Goal: Task Accomplishment & Management: Use online tool/utility

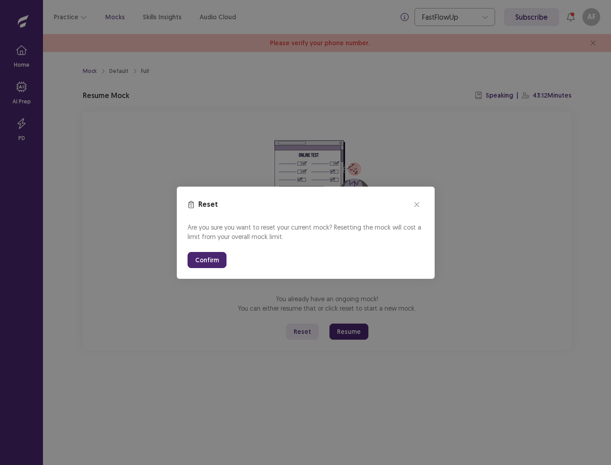
click at [202, 263] on button "Confirm" at bounding box center [206, 260] width 39 height 16
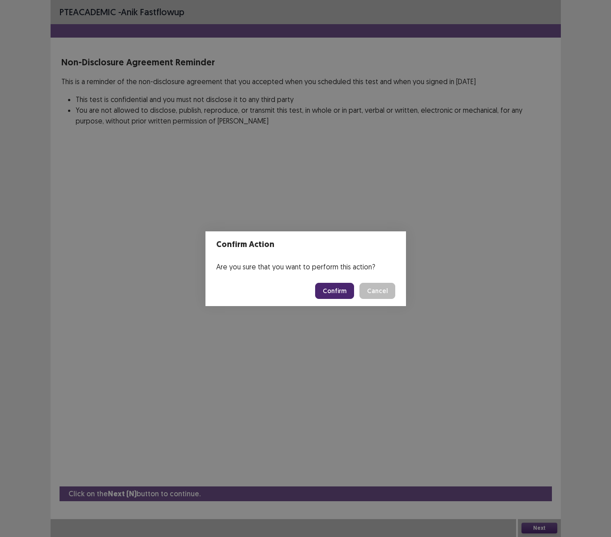
drag, startPoint x: 332, startPoint y: 302, endPoint x: 331, endPoint y: 296, distance: 6.3
click at [332, 302] on footer "Confirm Cancel" at bounding box center [305, 291] width 200 height 30
click at [331, 295] on button "Confirm" at bounding box center [334, 291] width 39 height 16
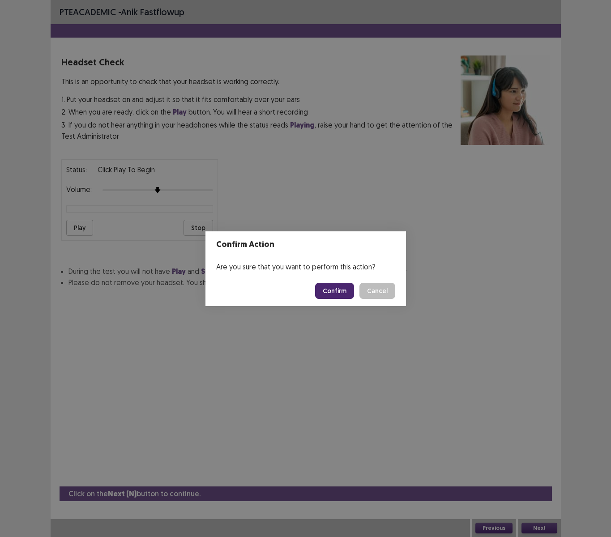
click at [331, 295] on button "Confirm" at bounding box center [334, 291] width 39 height 16
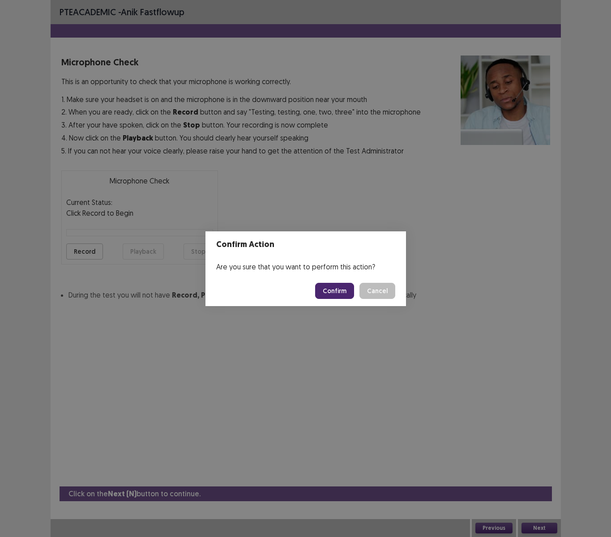
click at [331, 295] on button "Confirm" at bounding box center [334, 291] width 39 height 16
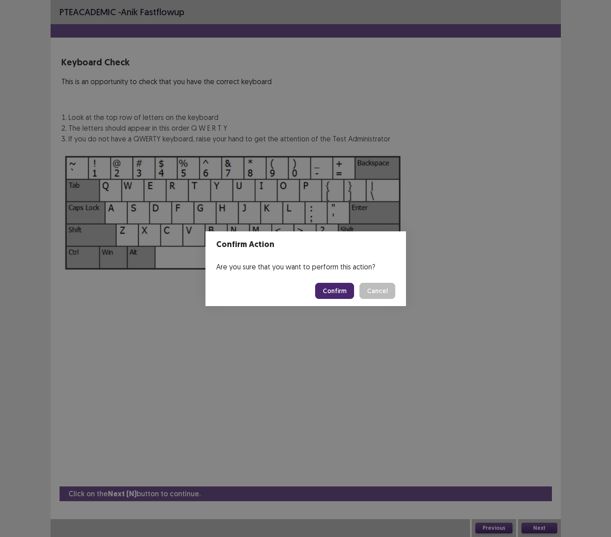
click at [331, 295] on button "Confirm" at bounding box center [334, 291] width 39 height 16
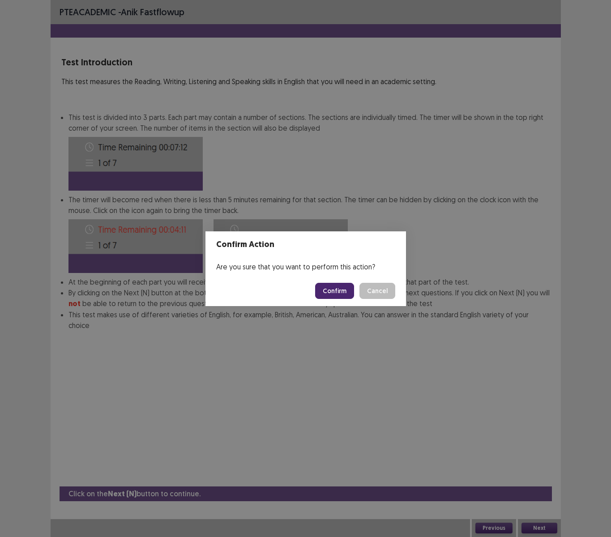
click at [331, 295] on button "Confirm" at bounding box center [334, 291] width 39 height 16
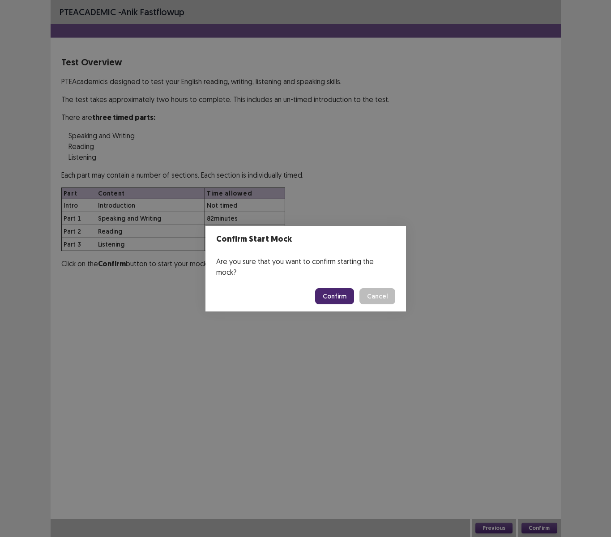
click at [330, 295] on button "Confirm" at bounding box center [334, 296] width 39 height 16
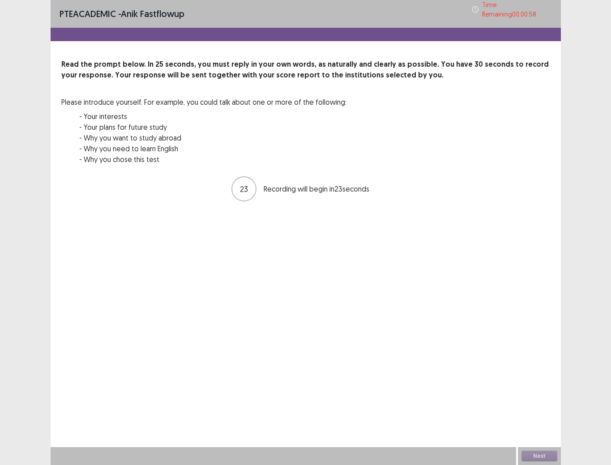
click at [501, 7] on p "Time Remaining 00 : 00 : 58" at bounding box center [517, 9] width 70 height 19
click at [501, 7] on div "Time Remaining 00 : 00 : 57" at bounding box center [512, 9] width 80 height 19
click at [501, 7] on p "Time Remaining 00 : 00 : 55" at bounding box center [517, 9] width 70 height 19
click at [501, 7] on div "Time Remaining 00 : 00 : 55" at bounding box center [512, 9] width 80 height 19
click at [509, 10] on p "Time Remaining 00 : 00 : 52" at bounding box center [517, 9] width 70 height 19
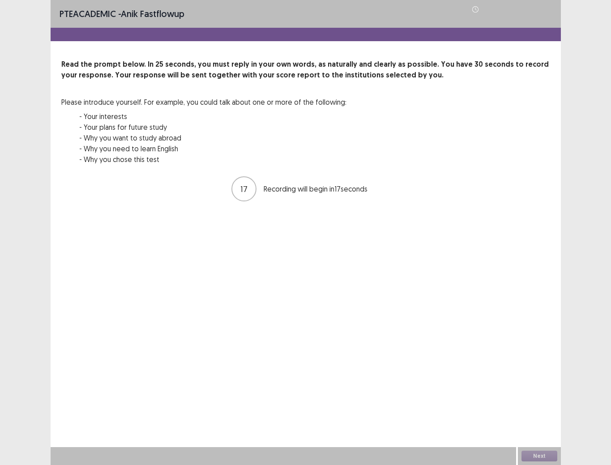
click at [509, 10] on div "Time Remaining 00 : 00 : 52" at bounding box center [512, 9] width 80 height 19
click at [348, 38] on div "PTE academic - Anik Fastflowup Time Remaining 00 : 00 : 39 Read the prompt belo…" at bounding box center [306, 110] width 510 height 220
click at [549, 454] on button "Next" at bounding box center [539, 456] width 36 height 11
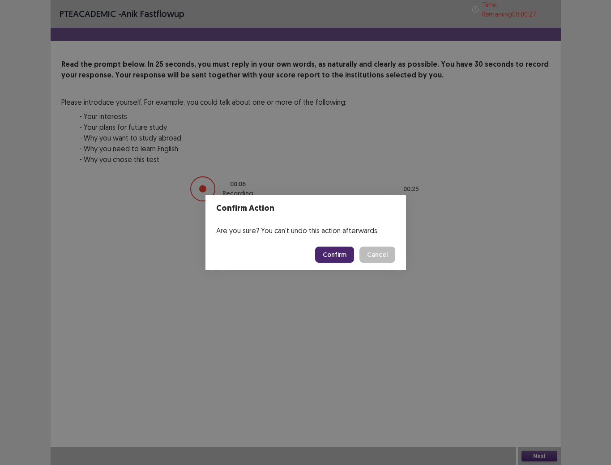
click at [344, 256] on button "Confirm" at bounding box center [334, 255] width 39 height 16
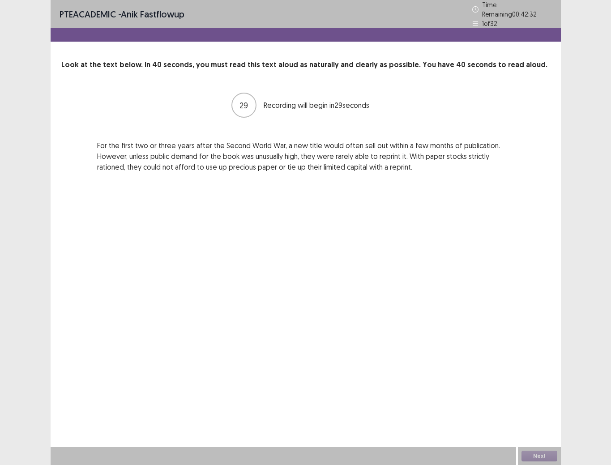
click at [495, 9] on p "Time Remaining 00 : 42 : 32" at bounding box center [517, 9] width 70 height 19
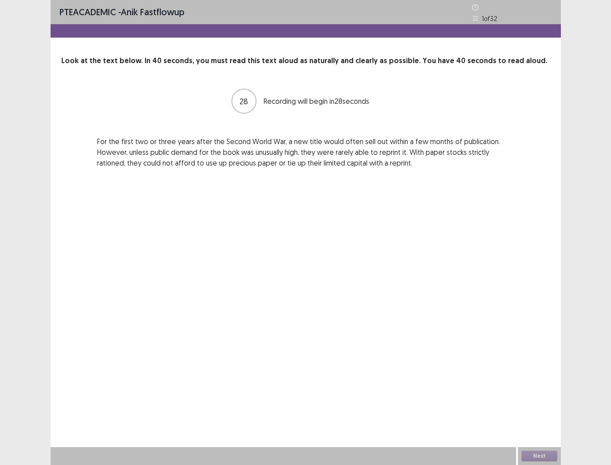
click at [495, 9] on div "Time Remaining 00 : 42 : 31" at bounding box center [512, 7] width 80 height 13
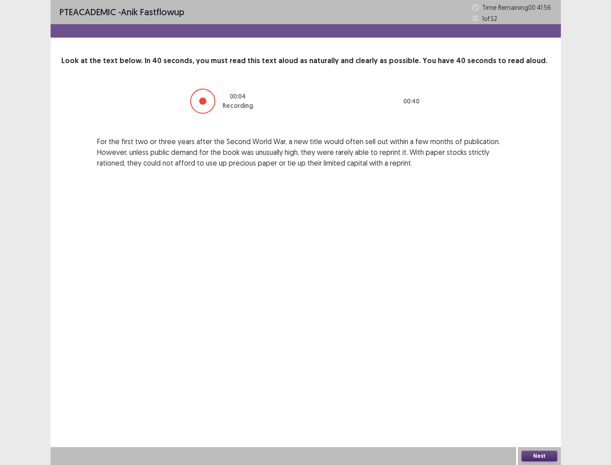
click at [546, 453] on button "Next" at bounding box center [539, 456] width 36 height 11
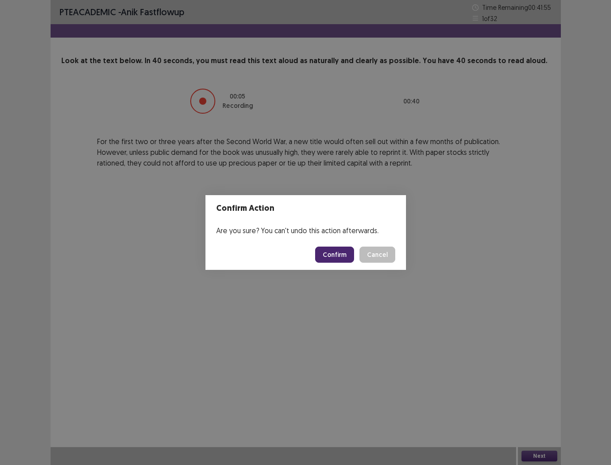
click at [332, 257] on button "Confirm" at bounding box center [334, 255] width 39 height 16
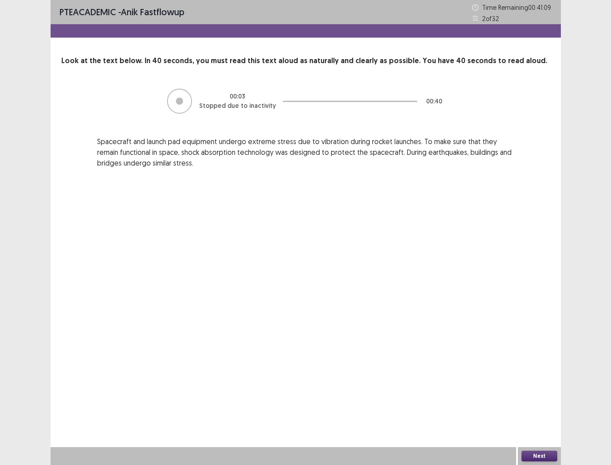
click at [540, 458] on button "Next" at bounding box center [539, 456] width 36 height 11
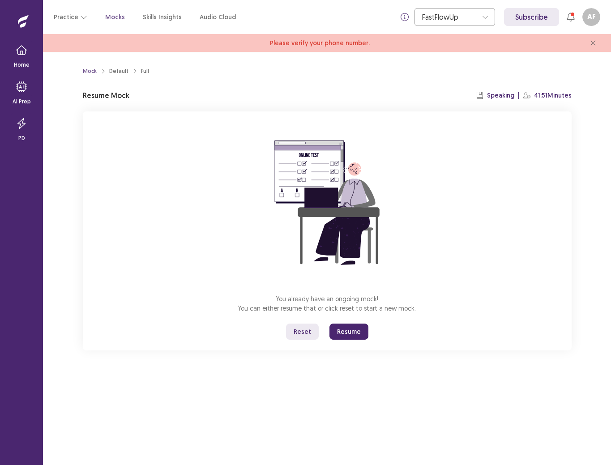
click at [93, 67] on div "Mock Default Full" at bounding box center [116, 71] width 66 height 16
click at [94, 70] on div "Mock" at bounding box center [90, 71] width 14 height 8
drag, startPoint x: 95, startPoint y: 68, endPoint x: 99, endPoint y: 68, distance: 4.5
click at [95, 68] on div "Mock" at bounding box center [90, 71] width 14 height 8
